Goal: Check status: Check status

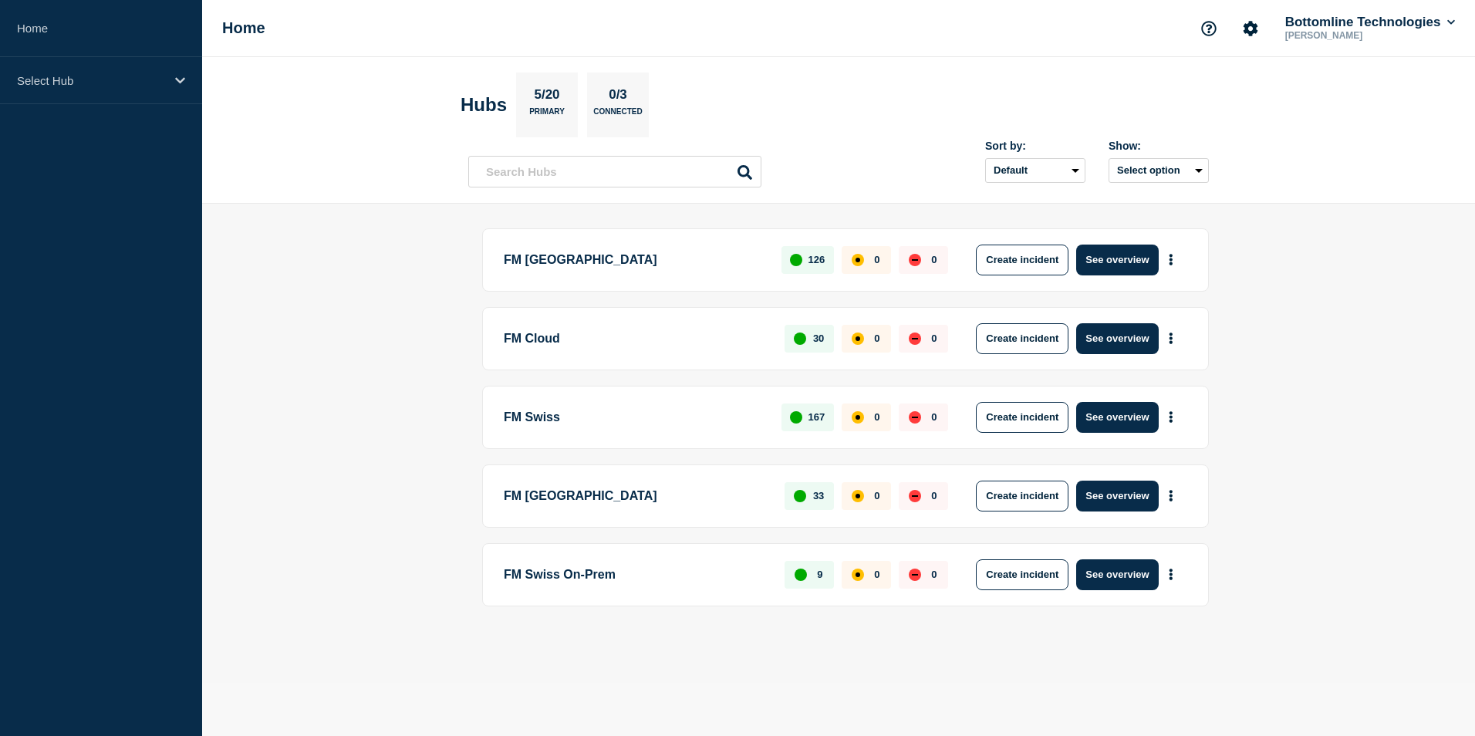
click at [531, 419] on p "FM Swiss" at bounding box center [634, 417] width 260 height 31
click at [66, 66] on div "Select Hub" at bounding box center [101, 80] width 202 height 47
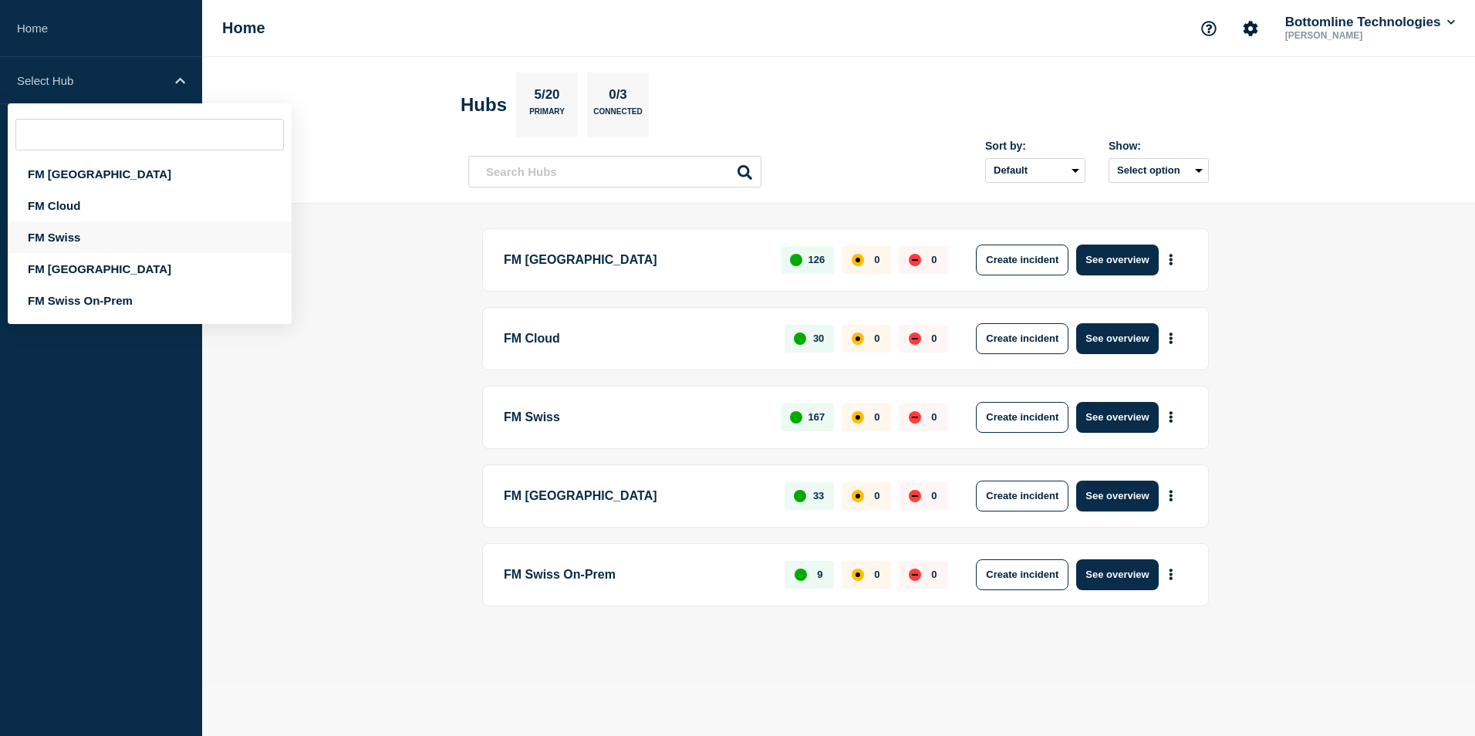
click at [62, 234] on div "FM Swiss" at bounding box center [150, 237] width 284 height 32
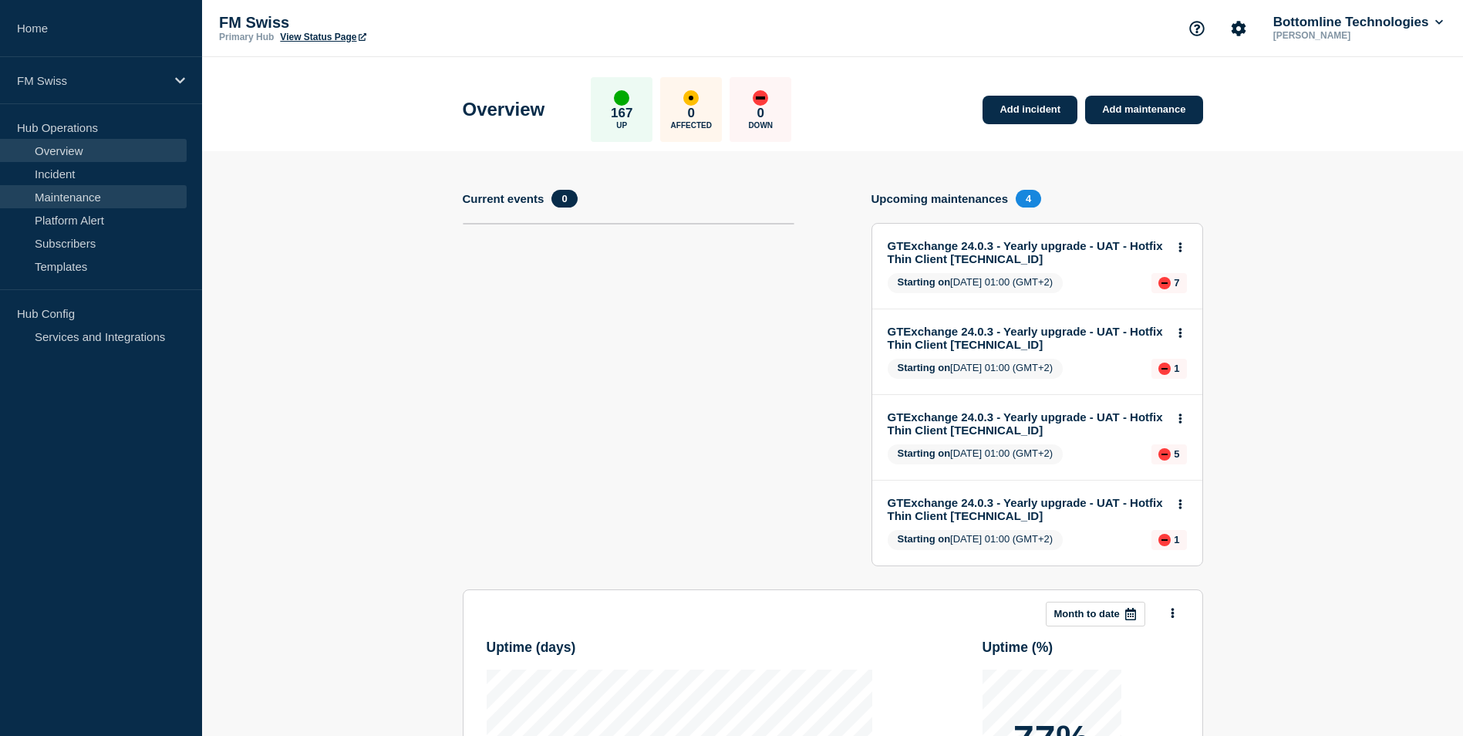
click at [69, 193] on link "Maintenance" at bounding box center [93, 196] width 187 height 23
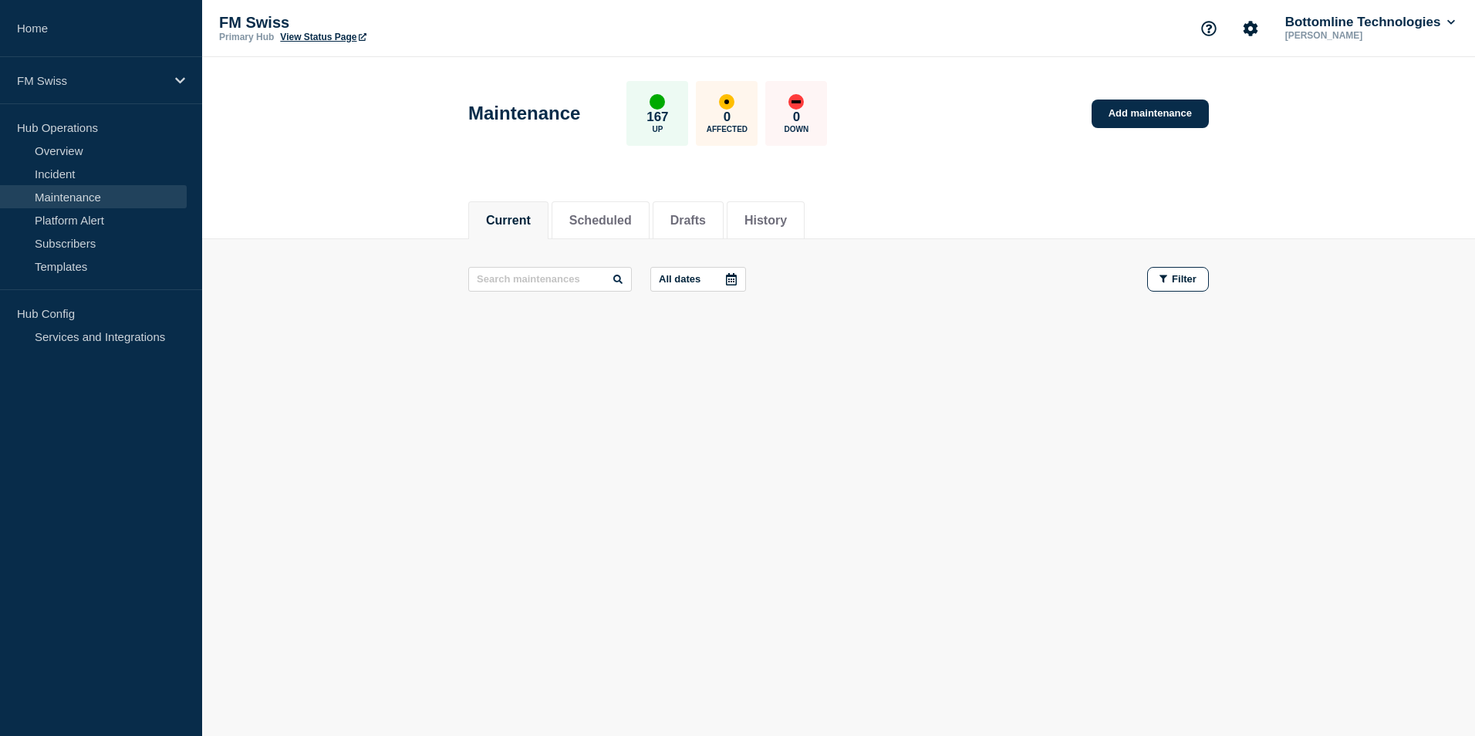
click at [736, 278] on icon at bounding box center [731, 279] width 11 height 12
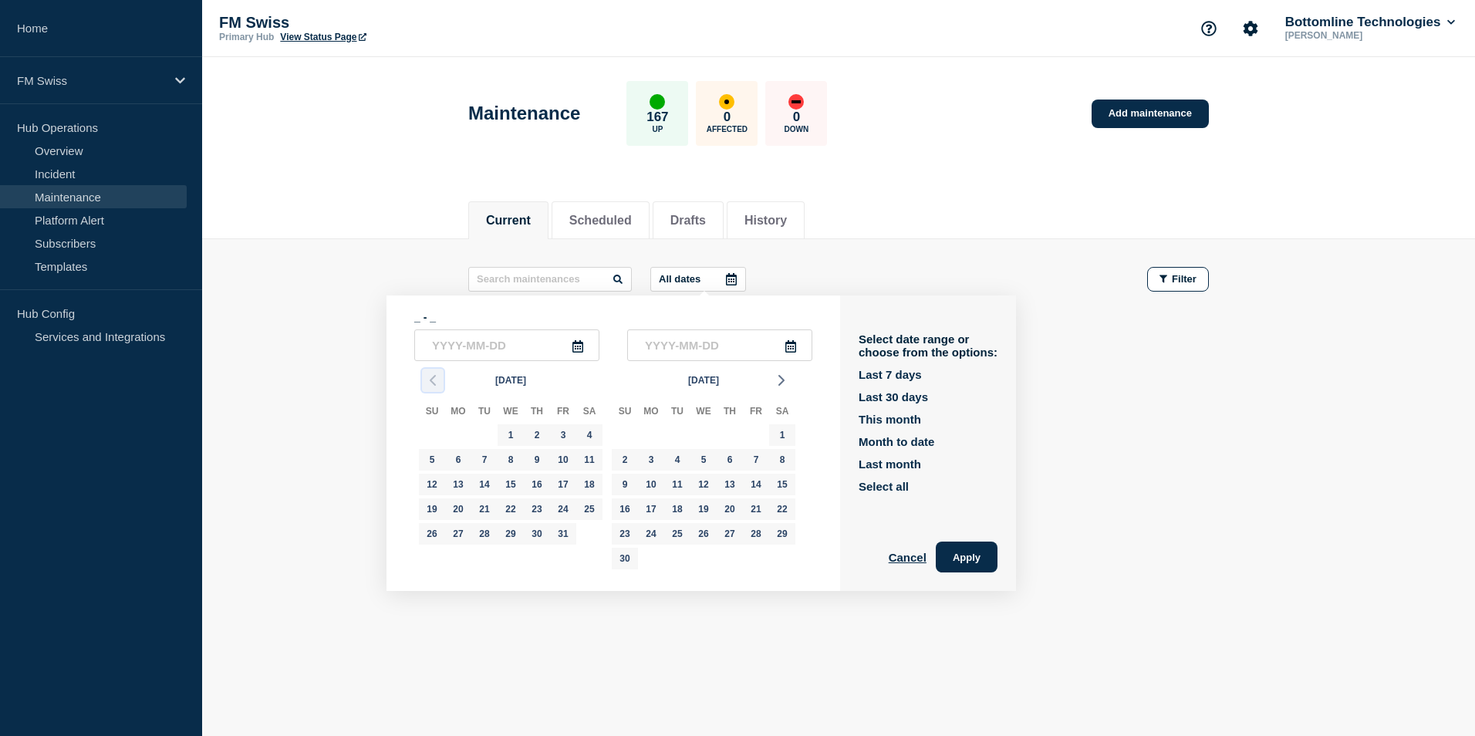
click at [435, 381] on icon "button" at bounding box center [432, 380] width 19 height 19
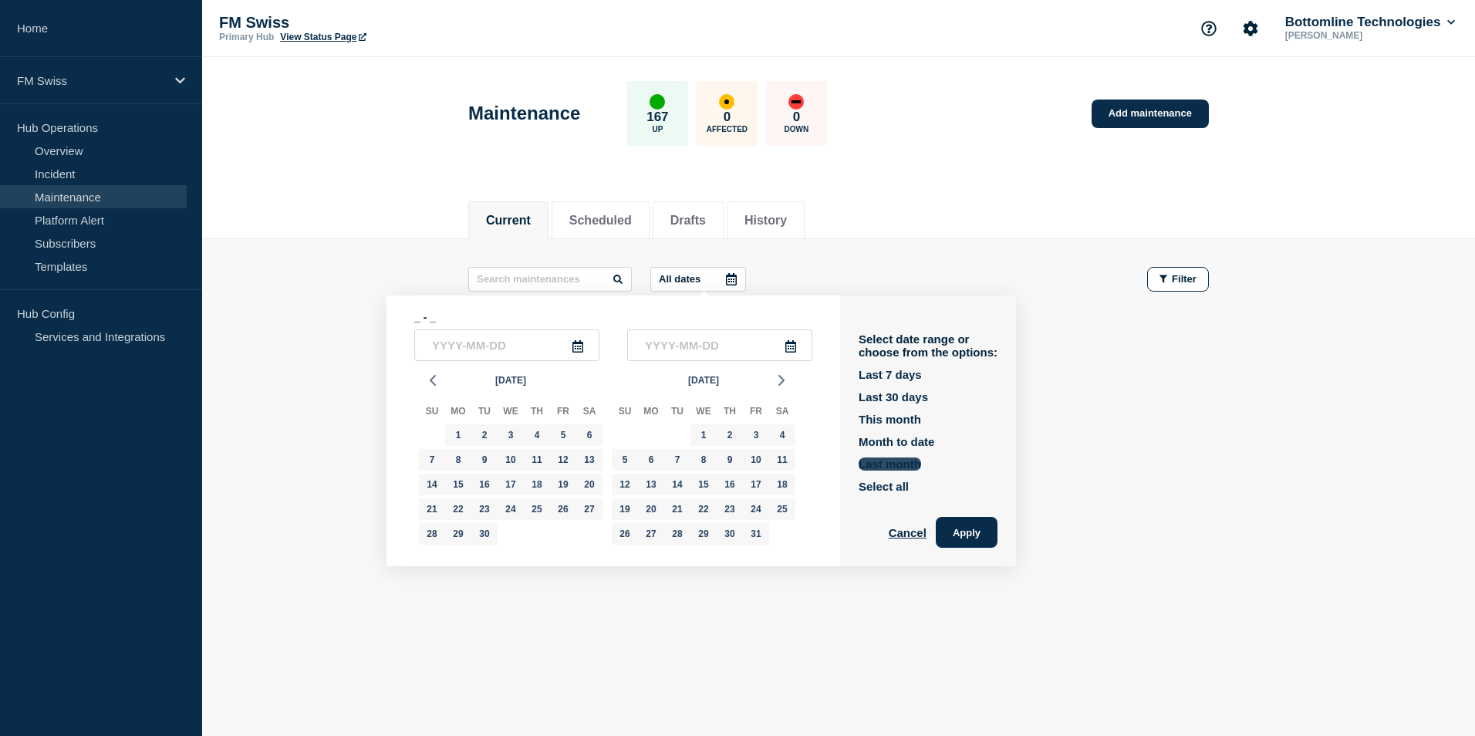
click at [888, 467] on button "Last month" at bounding box center [889, 463] width 62 height 13
type input "[DATE]"
click at [973, 531] on button "Apply" at bounding box center [966, 532] width 62 height 31
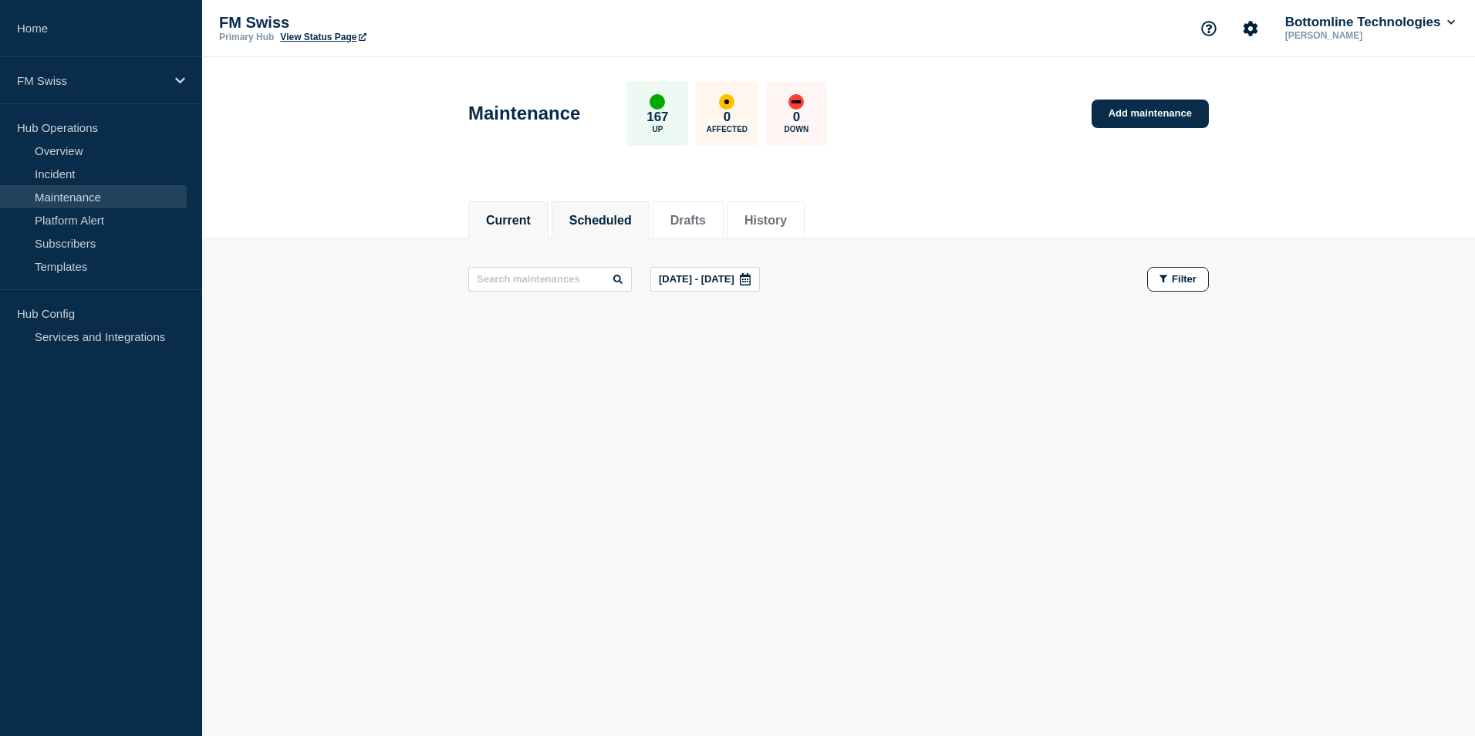
click at [606, 215] on button "Scheduled" at bounding box center [600, 221] width 62 height 14
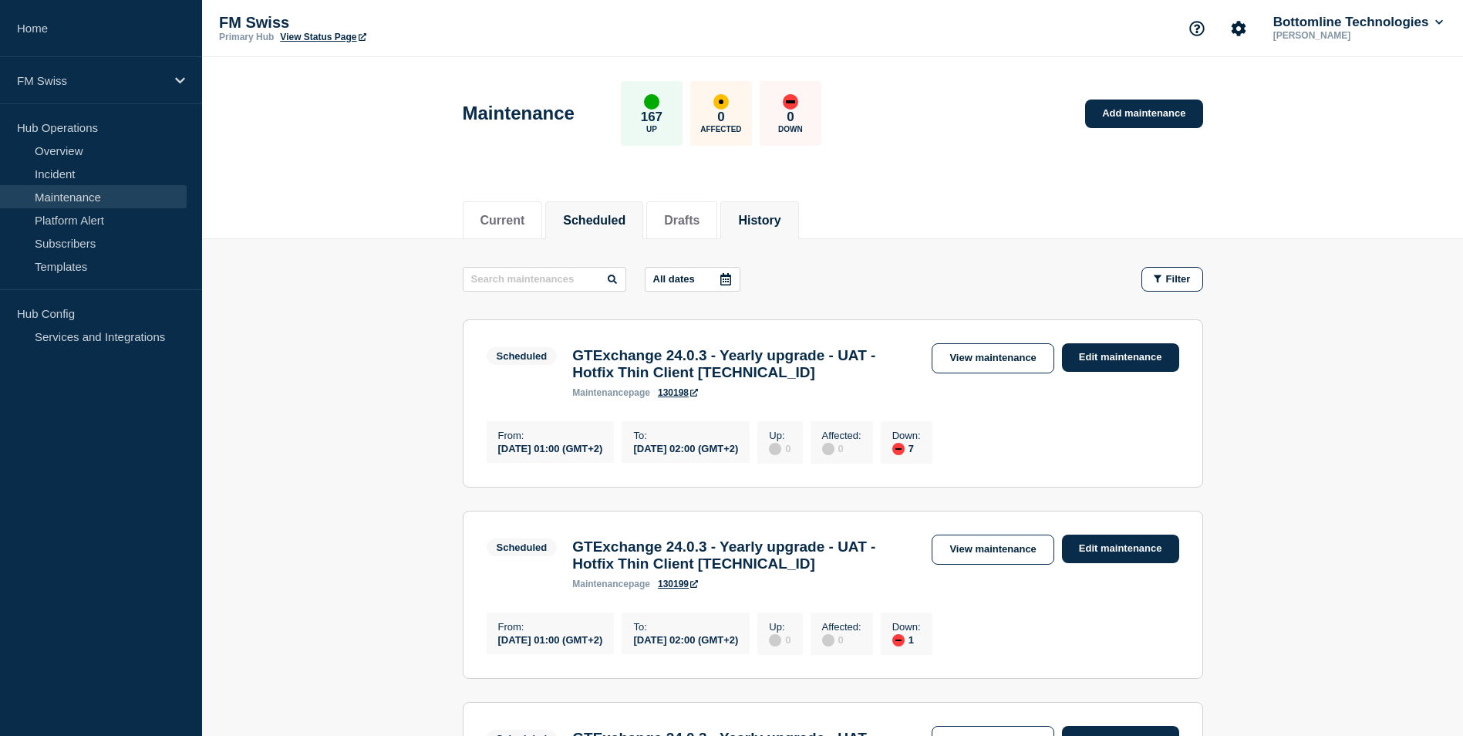
click at [780, 223] on button "History" at bounding box center [759, 221] width 42 height 14
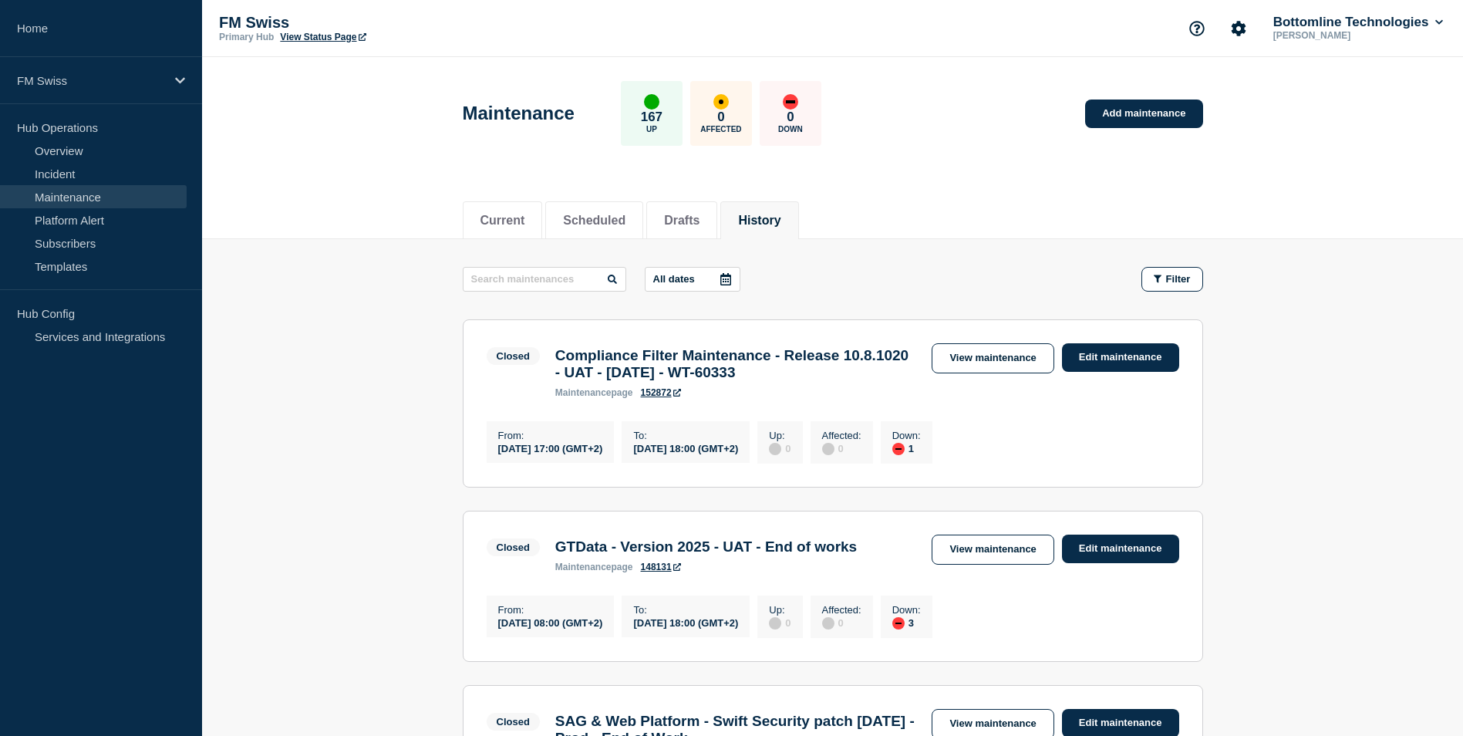
click at [780, 223] on button "History" at bounding box center [759, 221] width 42 height 14
click at [732, 281] on icon at bounding box center [726, 279] width 12 height 12
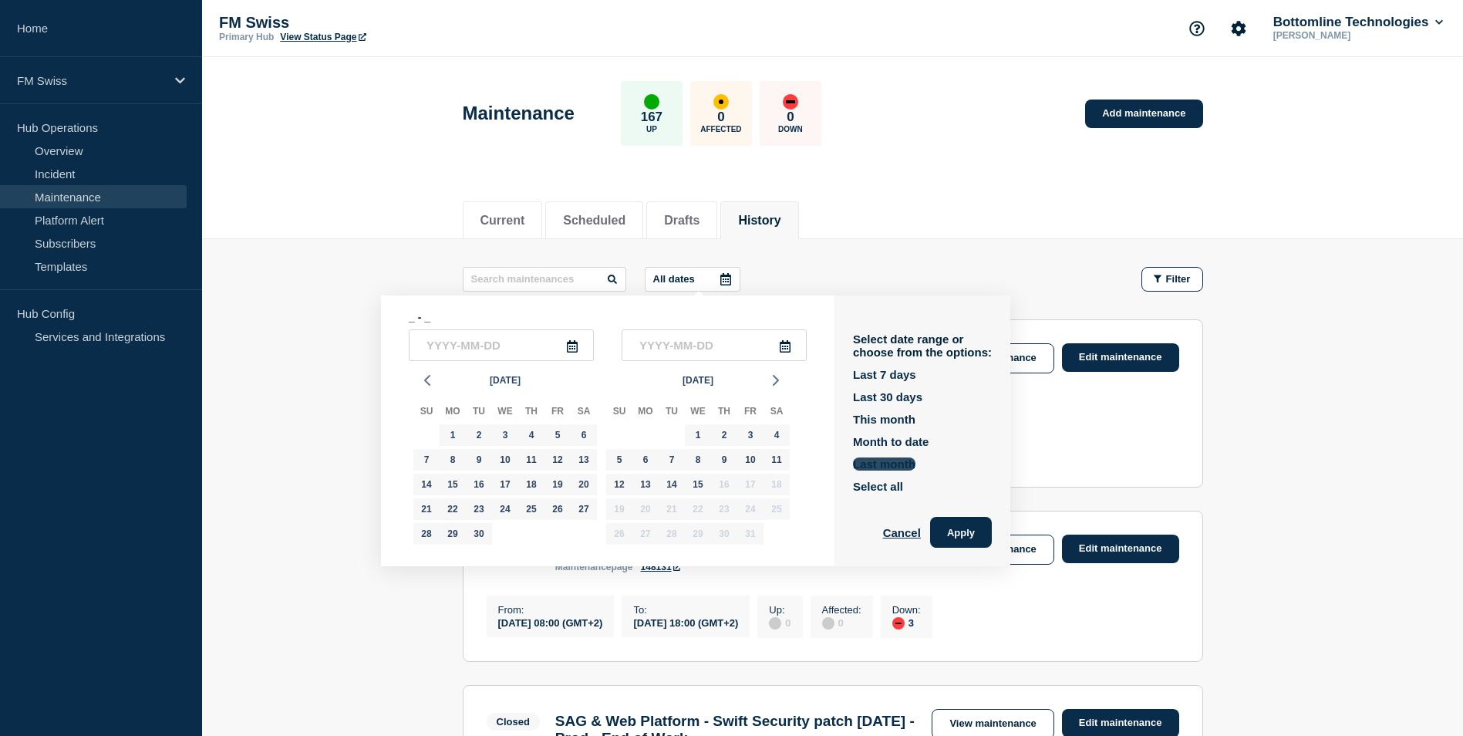
click at [890, 460] on button "Last month" at bounding box center [884, 463] width 62 height 13
type input "[DATE]"
click at [961, 534] on button "Apply" at bounding box center [961, 532] width 62 height 31
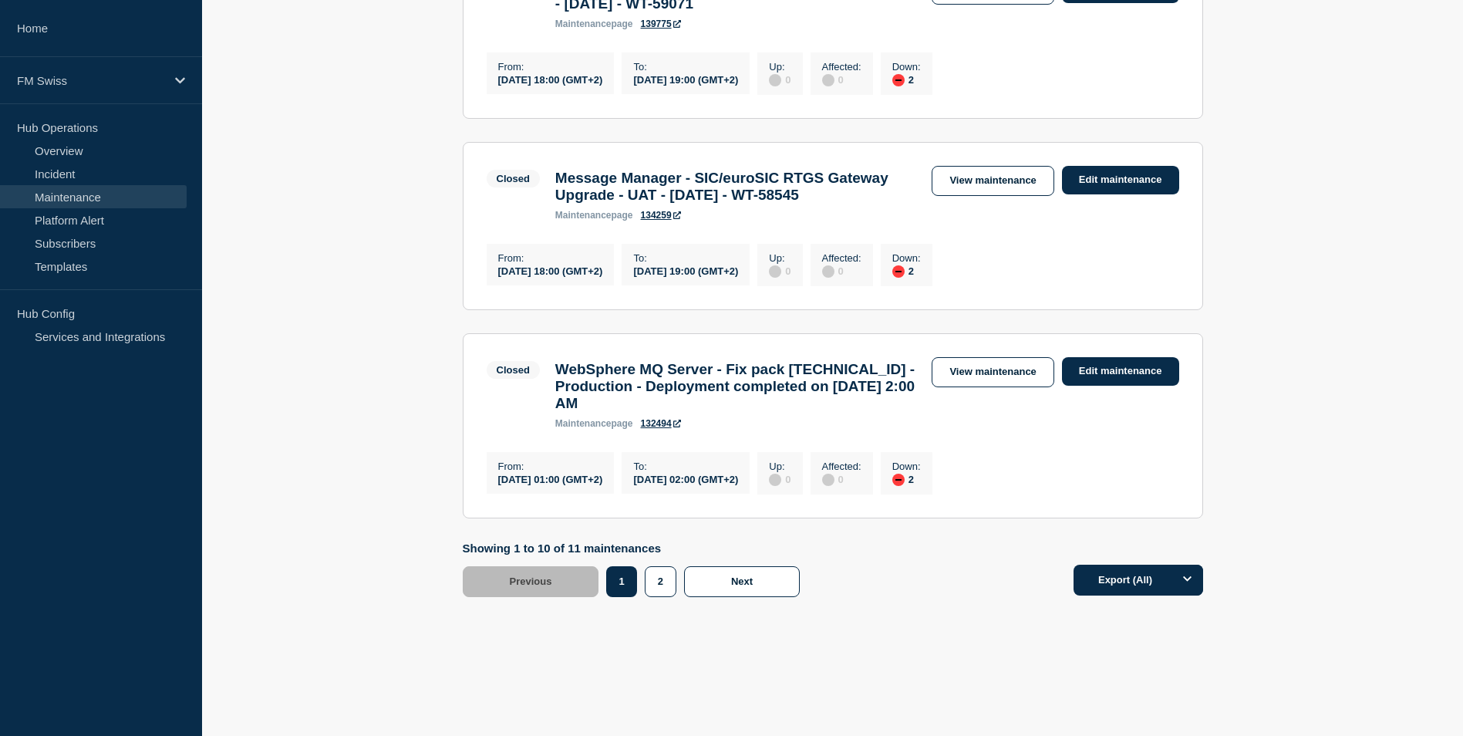
scroll to position [1870, 0]
click at [659, 580] on button "2" at bounding box center [661, 581] width 32 height 31
